Goal: Information Seeking & Learning: Learn about a topic

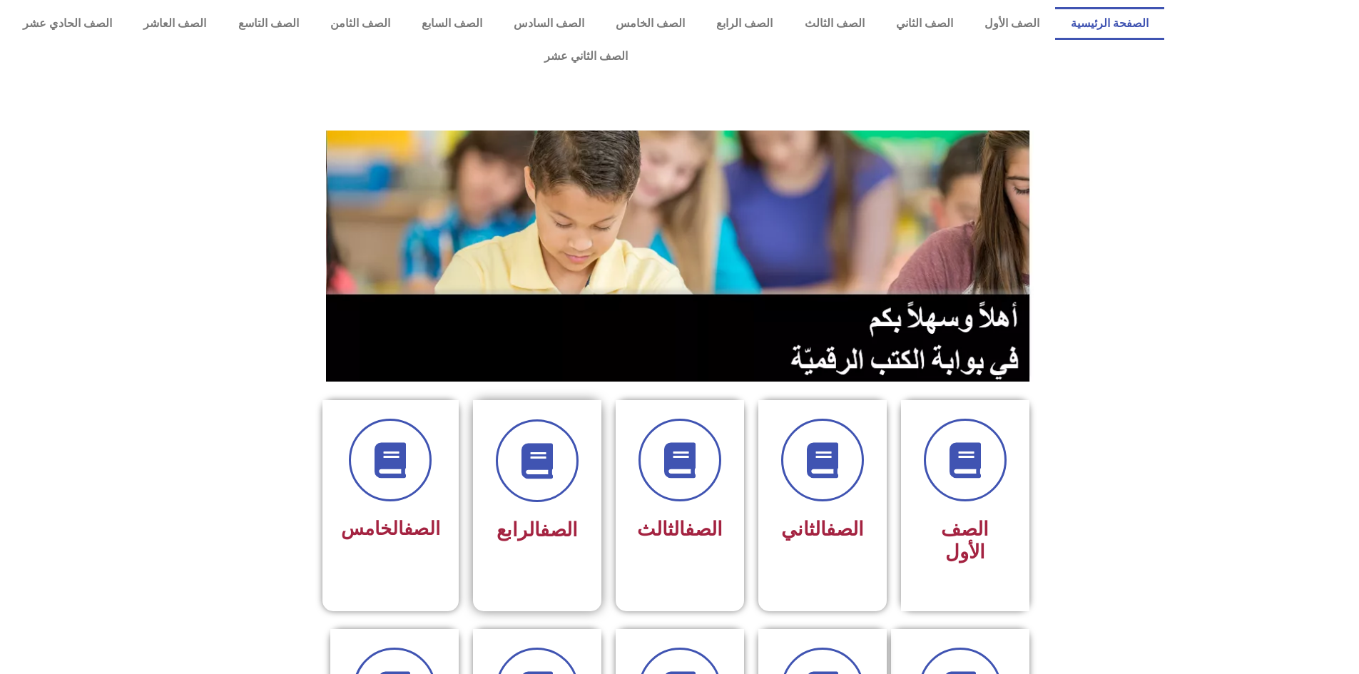
click at [594, 474] on div "الصف الرابع" at bounding box center [537, 494] width 128 height 189
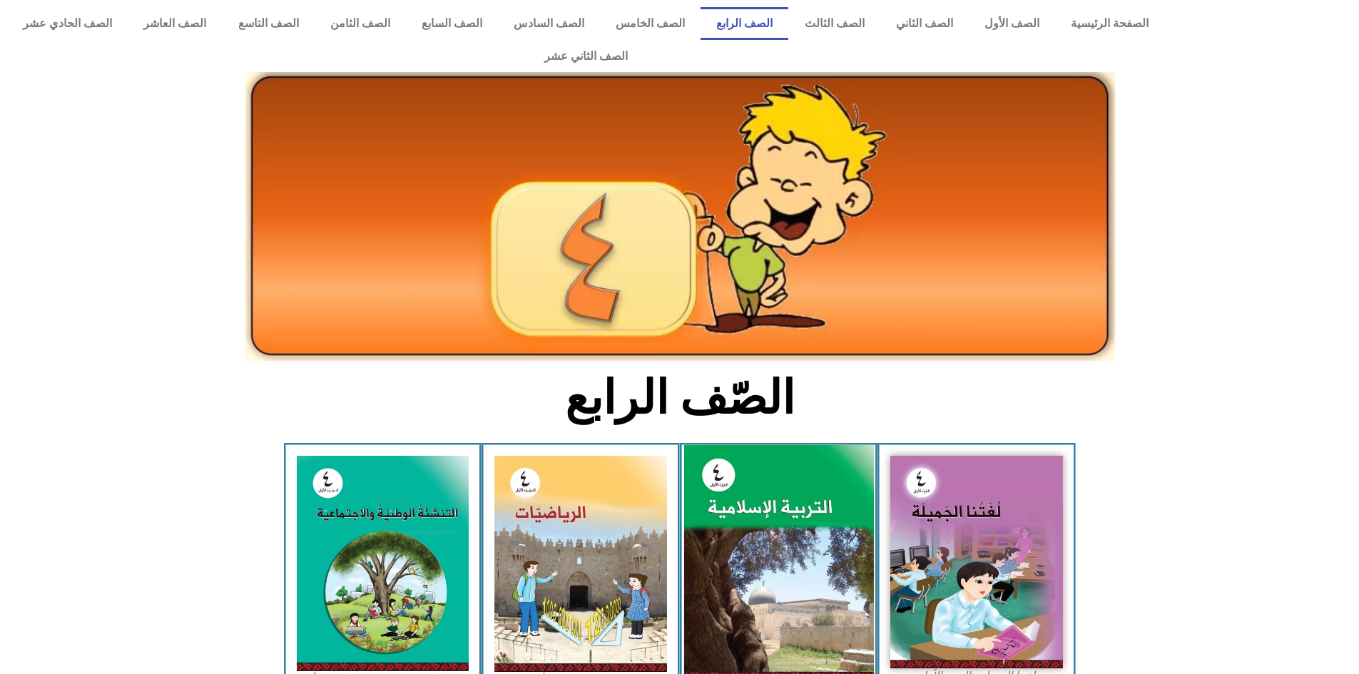
click at [734, 487] on img at bounding box center [778, 563] width 190 height 236
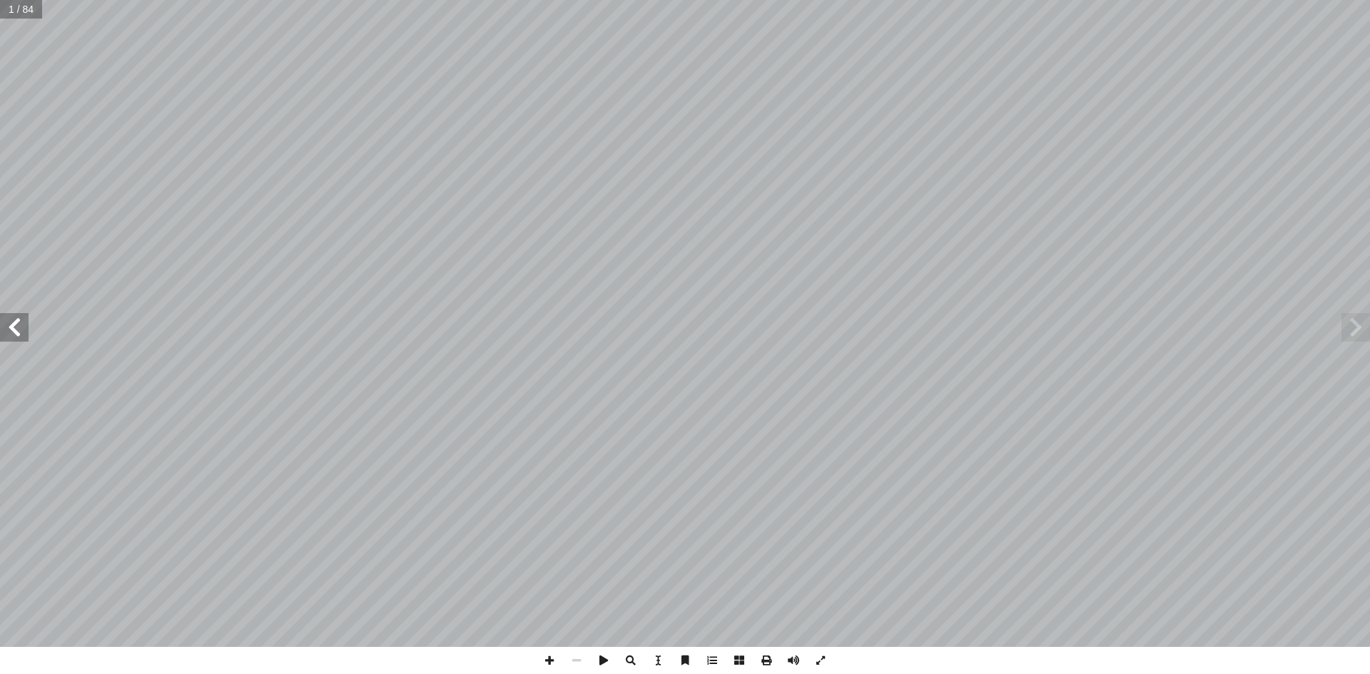
click at [16, 325] on span at bounding box center [14, 327] width 29 height 29
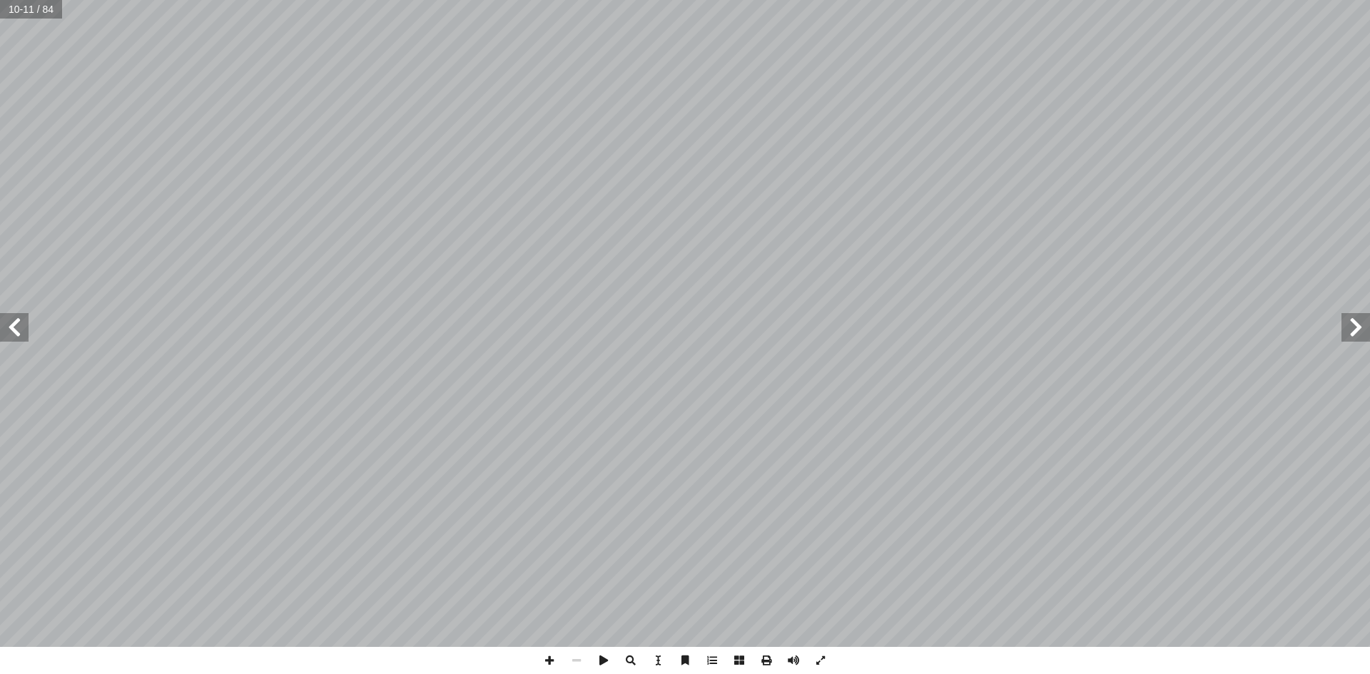
click at [16, 325] on span at bounding box center [14, 327] width 29 height 29
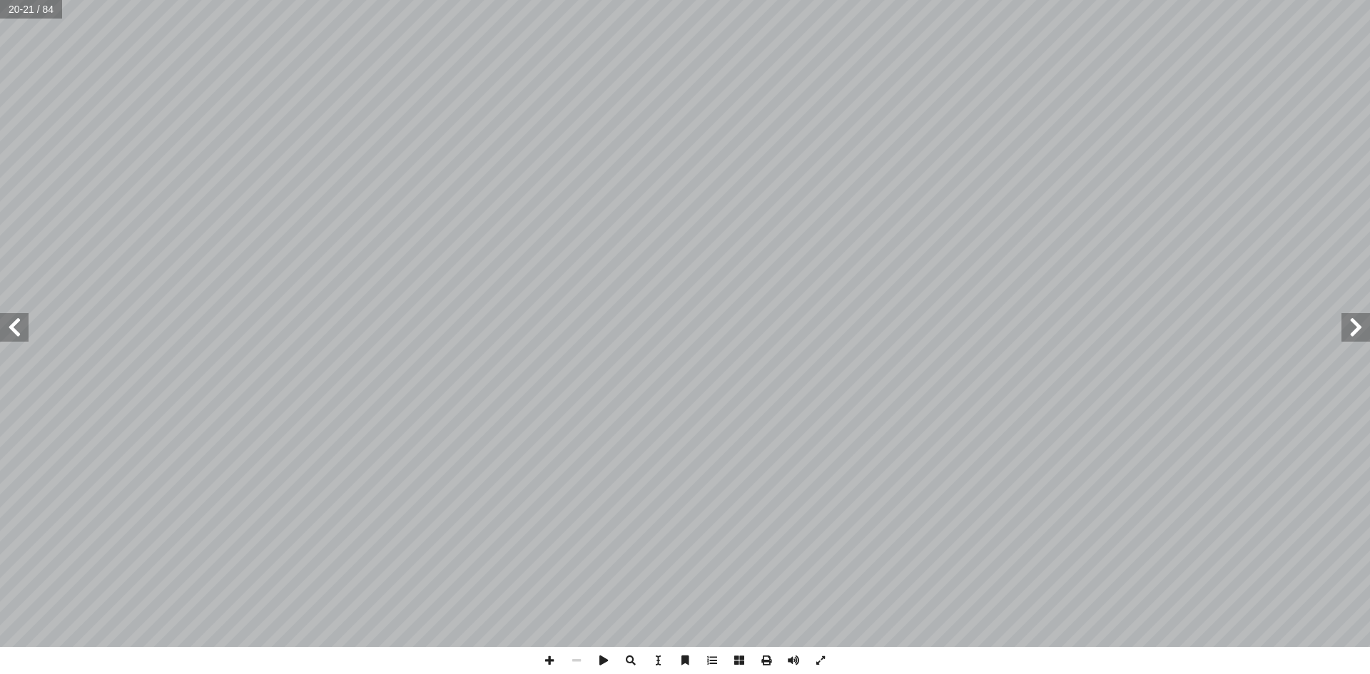
click at [16, 325] on span at bounding box center [14, 327] width 29 height 29
click at [550, 661] on span at bounding box center [549, 660] width 27 height 27
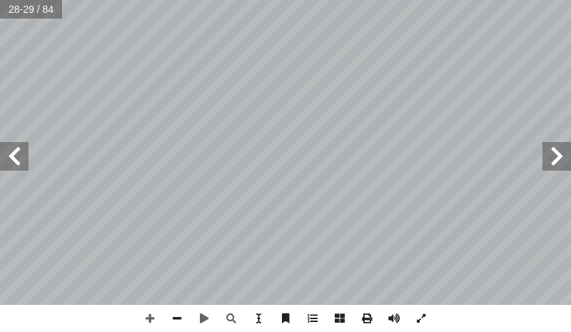
click at [80, 318] on div "٢٤ . لى) ْ ع أ (ال� لو: ْ ت أ ا :) شاط (٢ َ ن : ُ راكيب َّ الت َ و ُ دات َ ر ْ …" at bounding box center [285, 166] width 571 height 332
click at [156, 313] on span at bounding box center [149, 318] width 27 height 27
click at [166, 319] on span at bounding box center [176, 318] width 27 height 27
click at [25, 159] on span at bounding box center [14, 156] width 29 height 29
click at [410, 305] on div "٢٦ . َ ه ّ الل ُ خاف َ ي . ِ ريم َ الك ِ ن آ ا ْ ر ُ الق ِ ب ُ ع ِ ف َ ت ْ ن َ …" at bounding box center [285, 166] width 571 height 332
